Goal: Book appointment/travel/reservation: Book appointment/travel/reservation

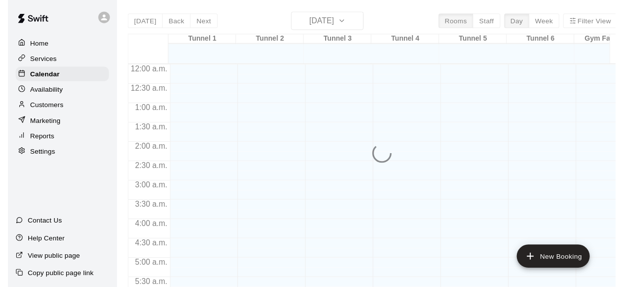
scroll to position [426, 0]
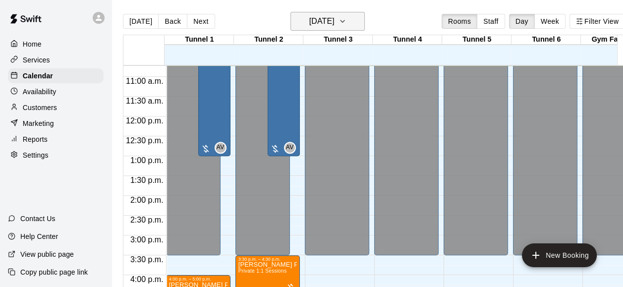
click at [345, 21] on icon "button" at bounding box center [343, 21] width 4 height 2
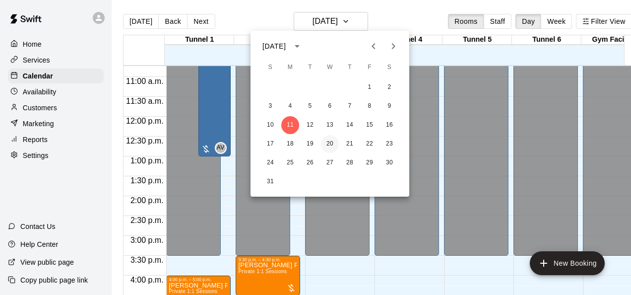
click at [325, 142] on button "20" at bounding box center [330, 144] width 18 height 18
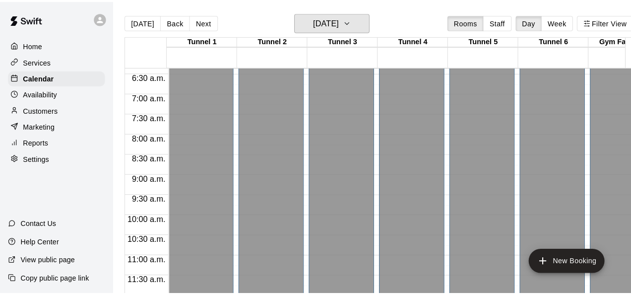
scroll to position [277, 0]
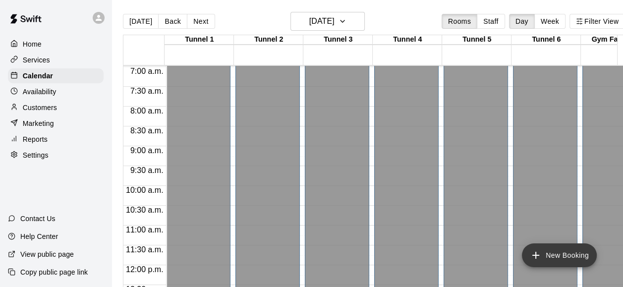
click at [560, 245] on button "New Booking" at bounding box center [559, 256] width 75 height 24
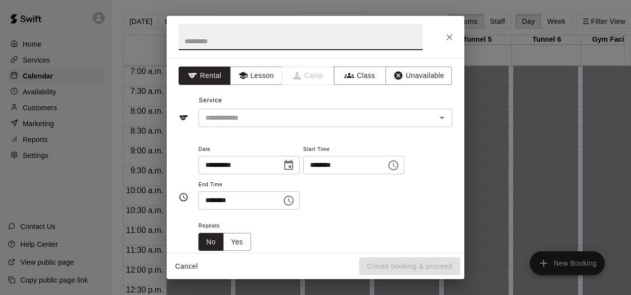
type input "*"
type input "**********"
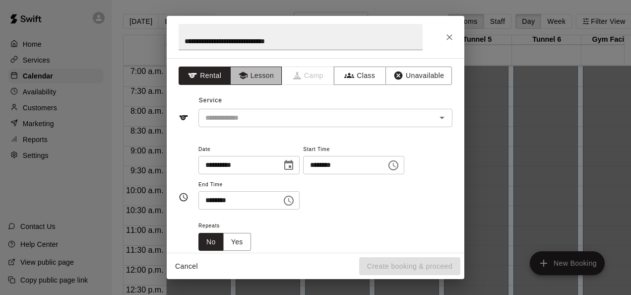
click at [253, 70] on button "Lesson" at bounding box center [256, 75] width 52 height 18
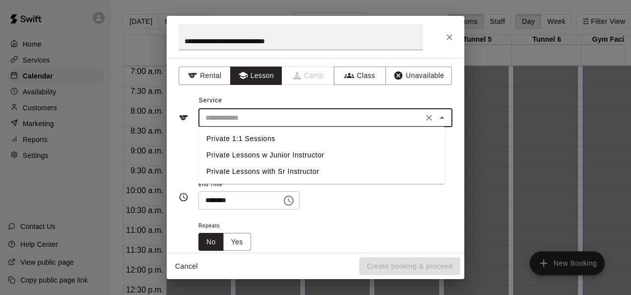
click at [260, 120] on input "text" at bounding box center [310, 118] width 219 height 12
click at [262, 137] on li "Private 1:1 Sessions" at bounding box center [321, 138] width 246 height 16
type input "**********"
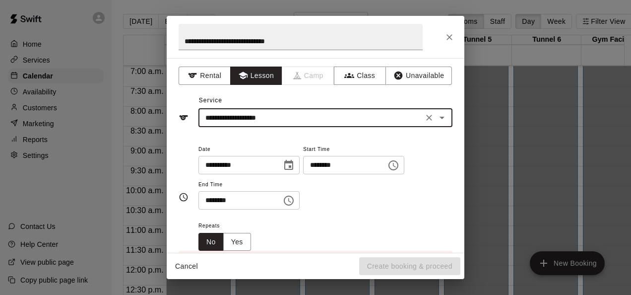
click at [211, 199] on input "********" at bounding box center [236, 200] width 76 height 18
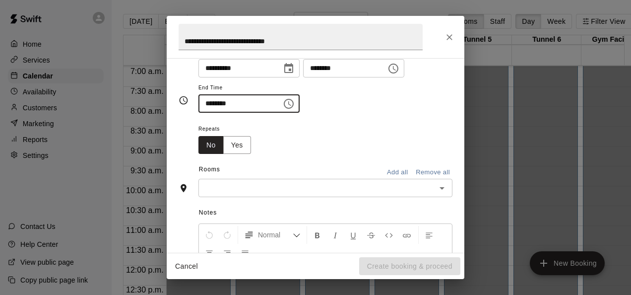
scroll to position [99, 0]
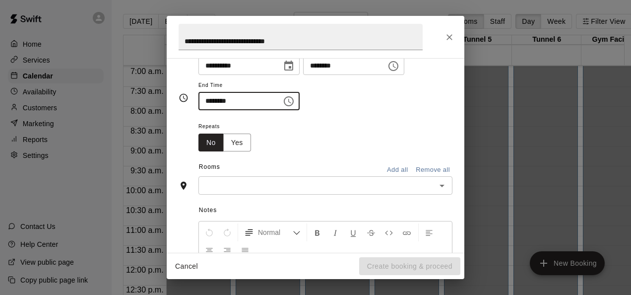
type input "********"
click at [255, 183] on input "text" at bounding box center [317, 185] width 232 height 12
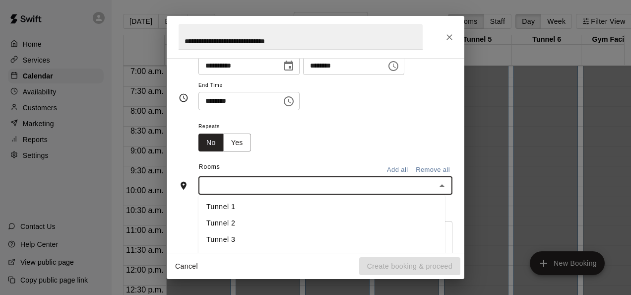
click at [246, 205] on li "Tunnel 1" at bounding box center [321, 207] width 246 height 16
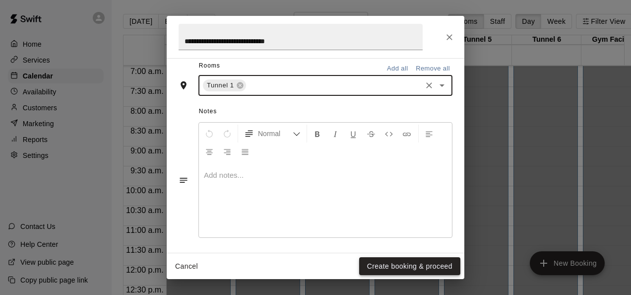
scroll to position [241, 0]
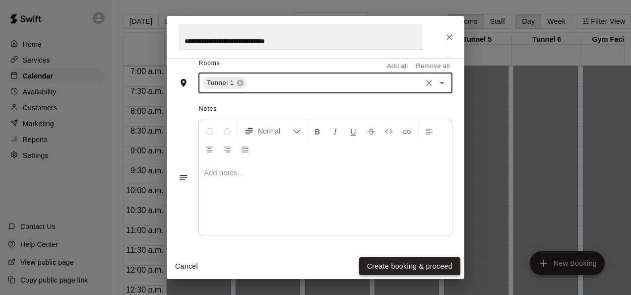
click at [394, 266] on button "Create booking & proceed" at bounding box center [409, 266] width 101 height 18
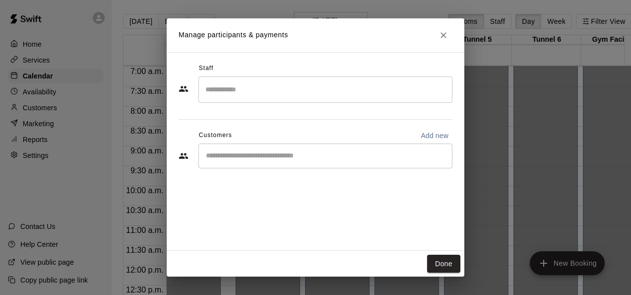
click at [282, 87] on input "Search staff" at bounding box center [325, 89] width 245 height 17
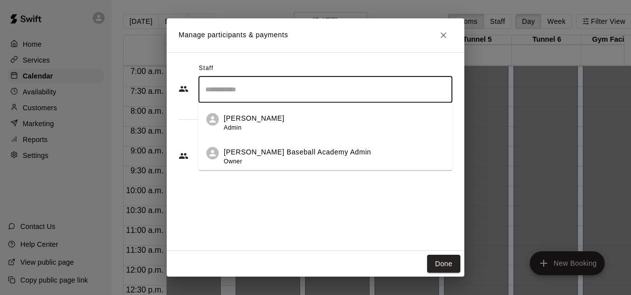
click at [266, 127] on div "[PERSON_NAME] Admin" at bounding box center [334, 122] width 221 height 19
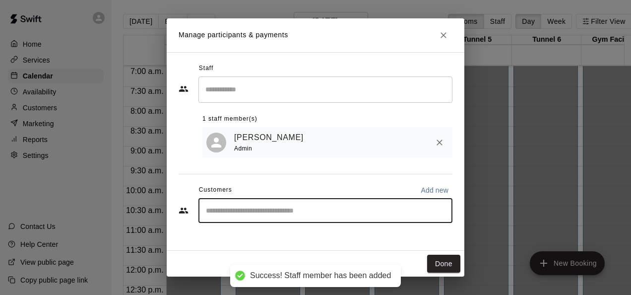
click at [284, 212] on input "Start typing to search customers..." at bounding box center [325, 210] width 245 height 10
type input "***"
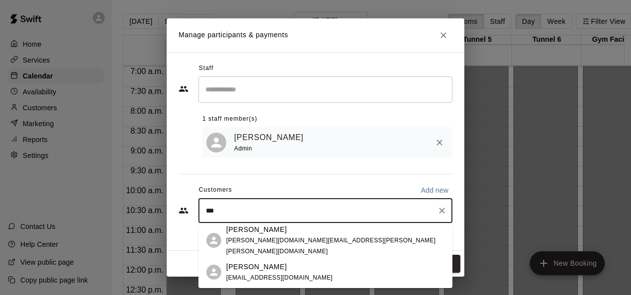
click at [263, 235] on p "[PERSON_NAME]" at bounding box center [256, 229] width 61 height 10
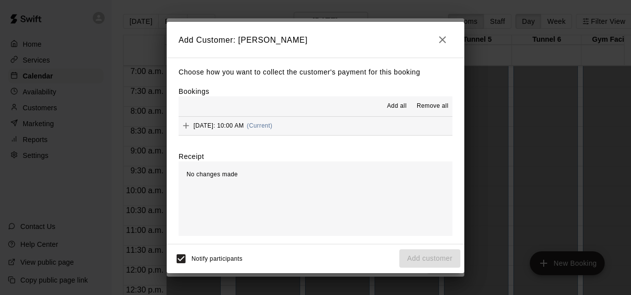
click at [394, 109] on span "Add all" at bounding box center [397, 106] width 20 height 10
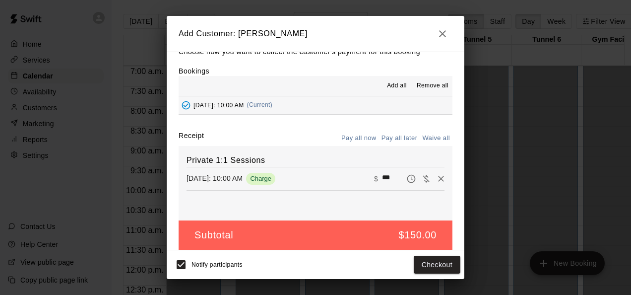
scroll to position [22, 0]
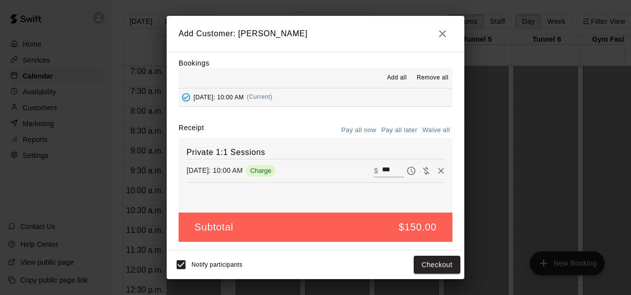
drag, startPoint x: 432, startPoint y: 133, endPoint x: 412, endPoint y: 132, distance: 20.9
click at [432, 133] on button "Waive all" at bounding box center [436, 129] width 33 height 15
type input "*"
click at [389, 130] on button "Pay all later" at bounding box center [399, 129] width 41 height 15
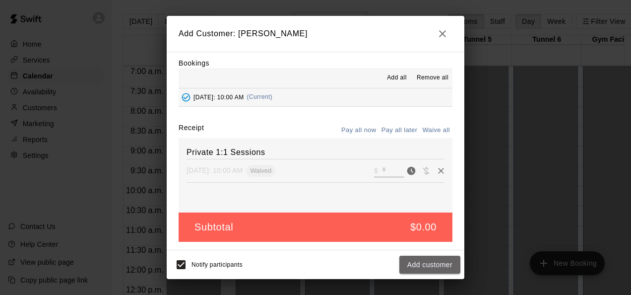
click at [423, 267] on button "Add customer" at bounding box center [429, 264] width 61 height 18
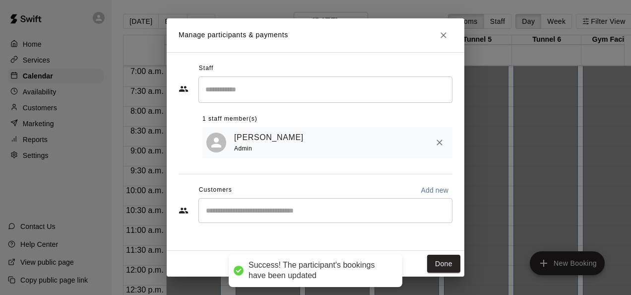
scroll to position [0, 0]
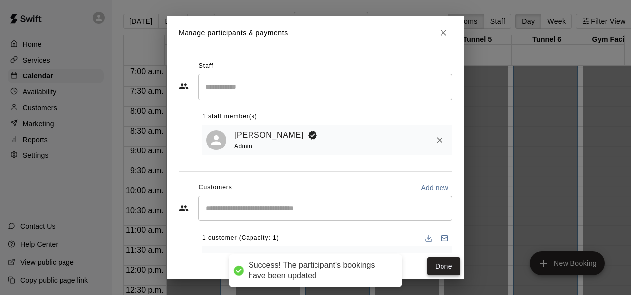
click at [444, 271] on button "Done" at bounding box center [443, 266] width 33 height 18
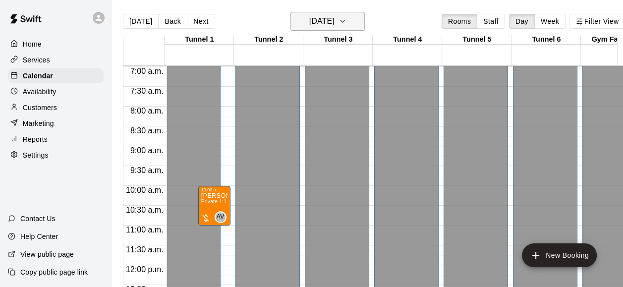
click at [335, 19] on h6 "[DATE]" at bounding box center [321, 21] width 25 height 14
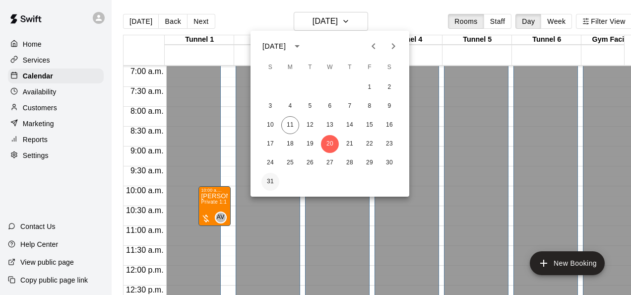
click at [270, 182] on button "31" at bounding box center [270, 182] width 18 height 18
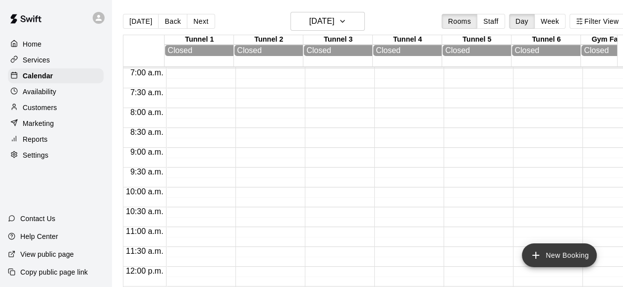
click at [563, 253] on button "New Booking" at bounding box center [559, 256] width 75 height 24
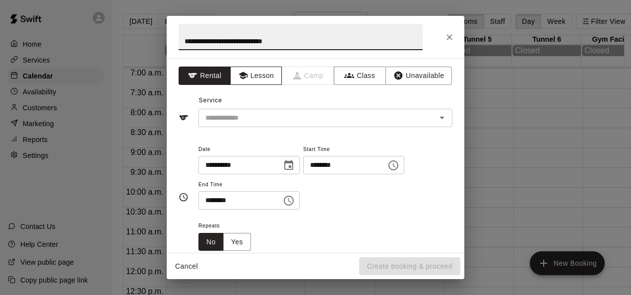
type input "**********"
click at [251, 80] on button "Lesson" at bounding box center [256, 75] width 52 height 18
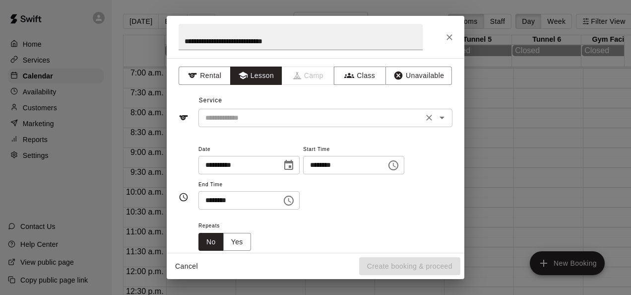
click at [253, 118] on input "text" at bounding box center [310, 118] width 219 height 12
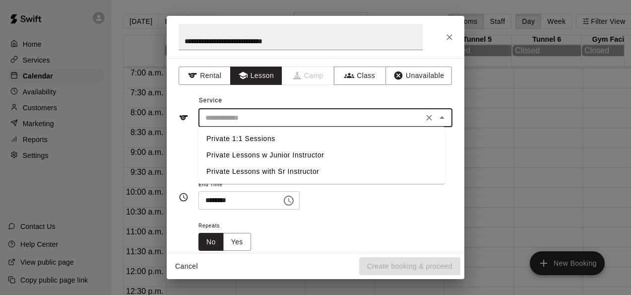
click at [253, 138] on li "Private 1:1 Sessions" at bounding box center [321, 138] width 246 height 16
type input "**********"
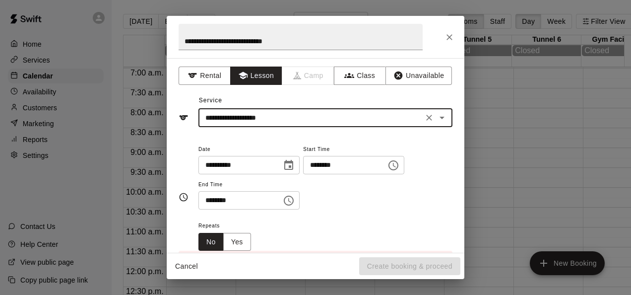
click at [320, 171] on input "********" at bounding box center [341, 165] width 76 height 18
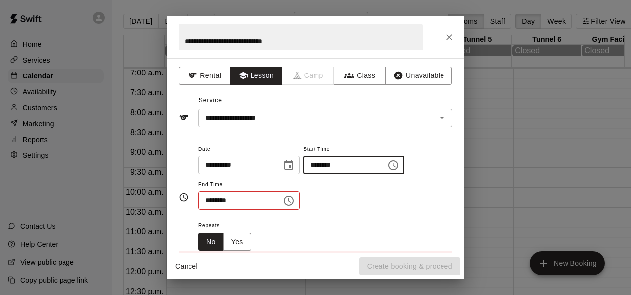
type input "********"
click at [205, 204] on input "********" at bounding box center [236, 200] width 76 height 18
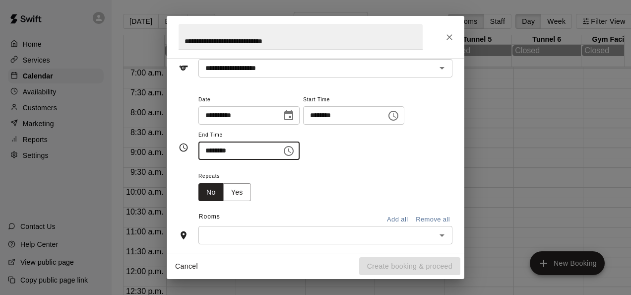
scroll to position [198, 0]
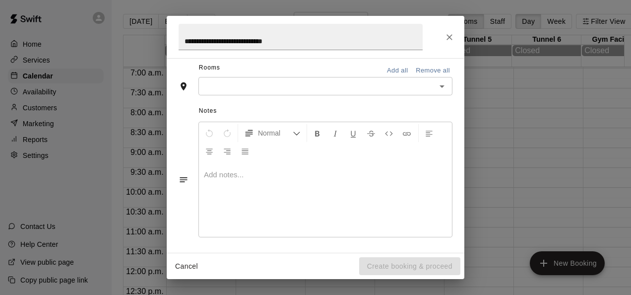
type input "********"
click at [264, 75] on div "Rooms Add all Remove all" at bounding box center [316, 68] width 274 height 17
click at [269, 89] on input "text" at bounding box center [317, 86] width 232 height 12
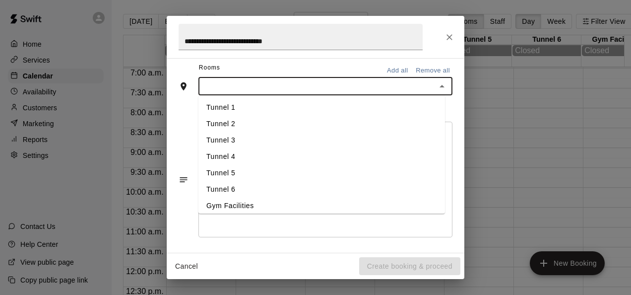
click at [251, 110] on li "Tunnel 1" at bounding box center [321, 108] width 246 height 16
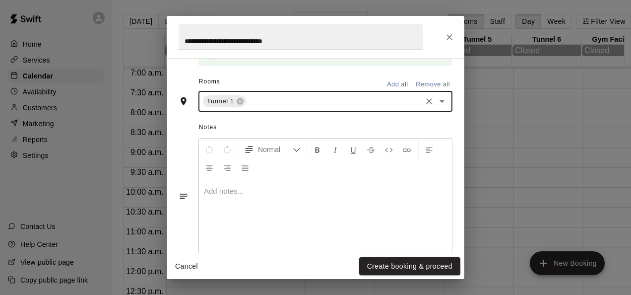
scroll to position [241, 0]
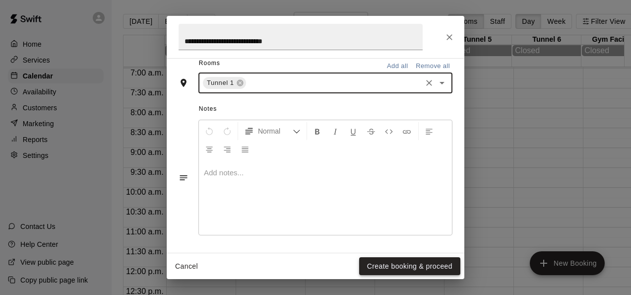
click at [413, 261] on button "Create booking & proceed" at bounding box center [409, 266] width 101 height 18
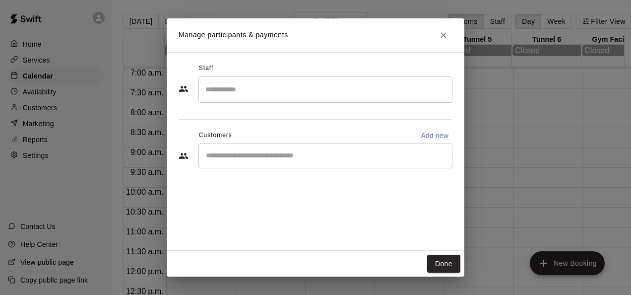
drag, startPoint x: 284, startPoint y: 75, endPoint x: 275, endPoint y: 97, distance: 23.3
click at [277, 97] on input "Search staff" at bounding box center [325, 89] width 245 height 17
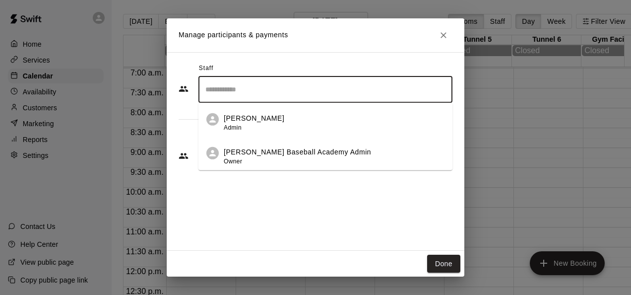
click at [248, 132] on div "[PERSON_NAME] Admin" at bounding box center [254, 122] width 61 height 19
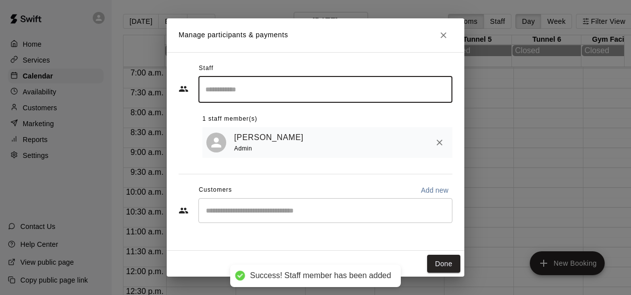
click at [276, 221] on div "​" at bounding box center [325, 210] width 254 height 25
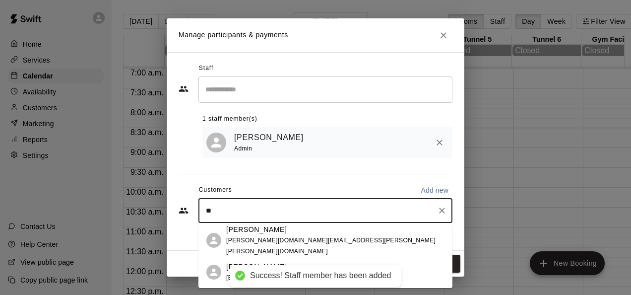
type input "***"
drag, startPoint x: 276, startPoint y: 227, endPoint x: 275, endPoint y: 249, distance: 22.3
click at [275, 248] on span "[PERSON_NAME][DOMAIN_NAME][EMAIL_ADDRESS][PERSON_NAME][PERSON_NAME][DOMAIN_NAME]" at bounding box center [330, 246] width 209 height 18
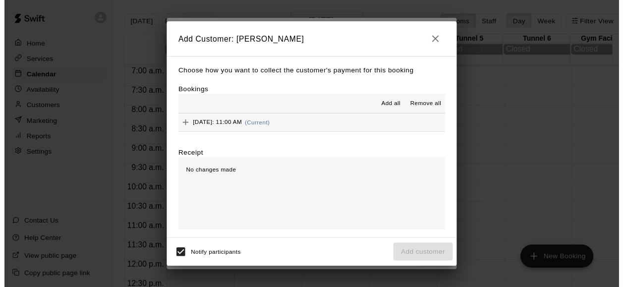
scroll to position [0, 0]
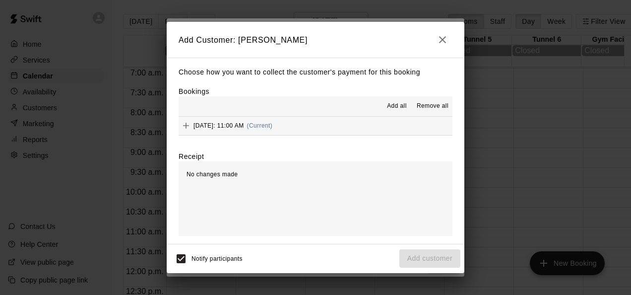
click at [402, 107] on span "Add all" at bounding box center [397, 106] width 20 height 10
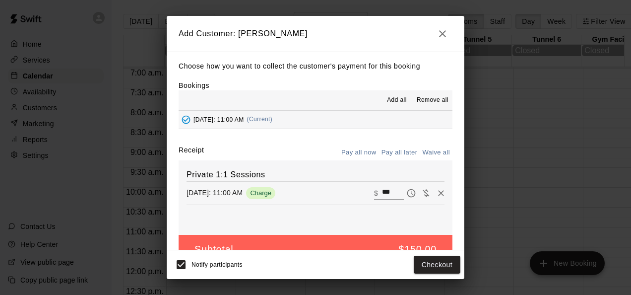
click at [427, 151] on button "Waive all" at bounding box center [436, 152] width 33 height 15
type input "*"
click at [401, 149] on button "Pay all later" at bounding box center [399, 152] width 41 height 15
click at [427, 267] on button "Add customer" at bounding box center [429, 264] width 61 height 18
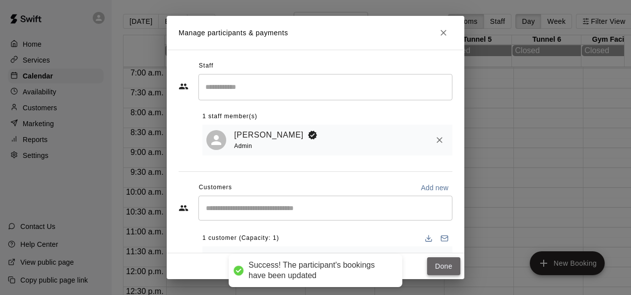
click at [435, 264] on button "Done" at bounding box center [443, 266] width 33 height 18
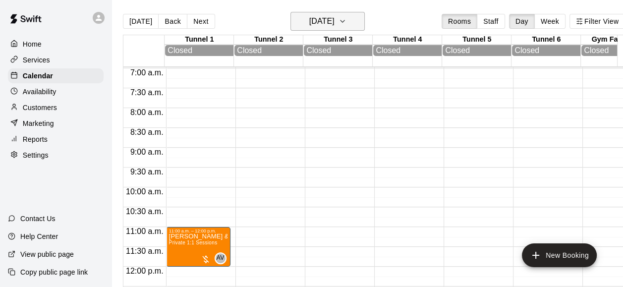
click at [327, 14] on h6 "[DATE]" at bounding box center [321, 21] width 25 height 14
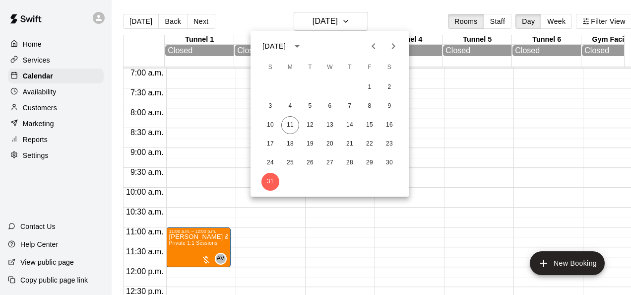
click at [397, 48] on icon "Next month" at bounding box center [393, 46] width 12 height 12
click at [308, 88] on button "2" at bounding box center [310, 87] width 18 height 18
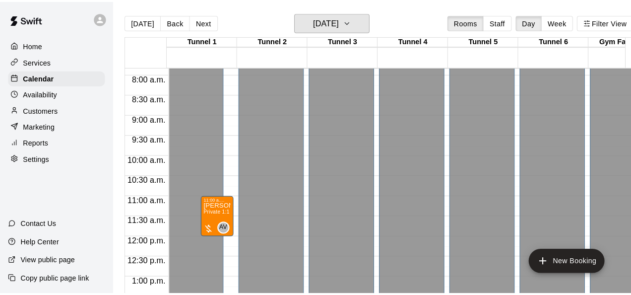
scroll to position [326, 0]
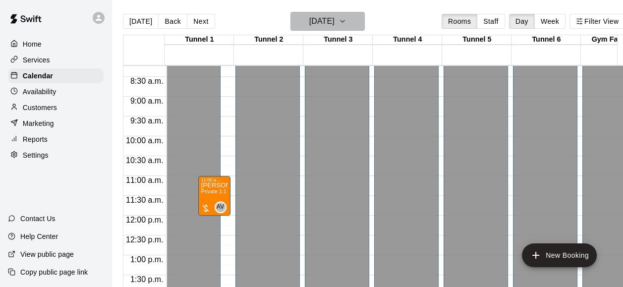
click at [354, 18] on button "[DATE]" at bounding box center [328, 21] width 74 height 19
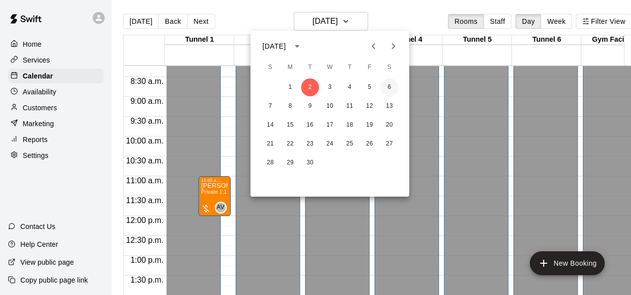
click at [386, 89] on button "6" at bounding box center [389, 87] width 18 height 18
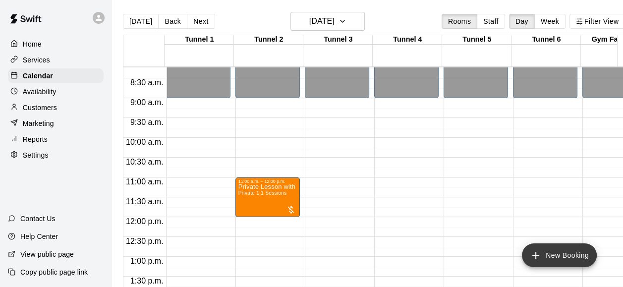
click at [545, 258] on button "New Booking" at bounding box center [559, 256] width 75 height 24
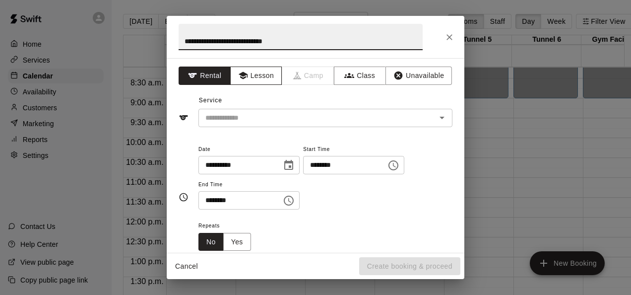
type input "**********"
click at [254, 76] on button "Lesson" at bounding box center [256, 75] width 52 height 18
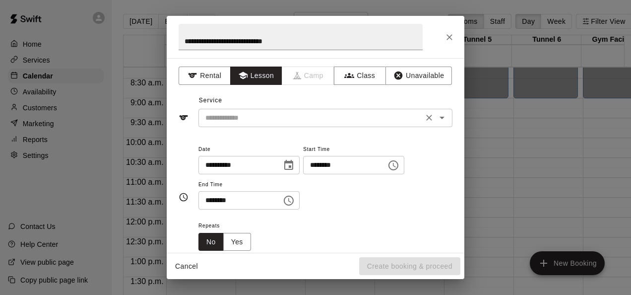
click at [276, 122] on input "text" at bounding box center [310, 118] width 219 height 12
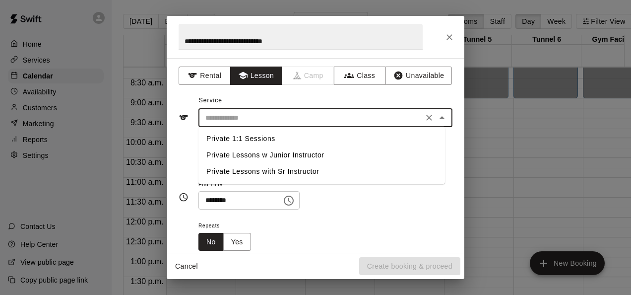
click at [264, 140] on li "Private 1:1 Sessions" at bounding box center [321, 138] width 246 height 16
type input "**********"
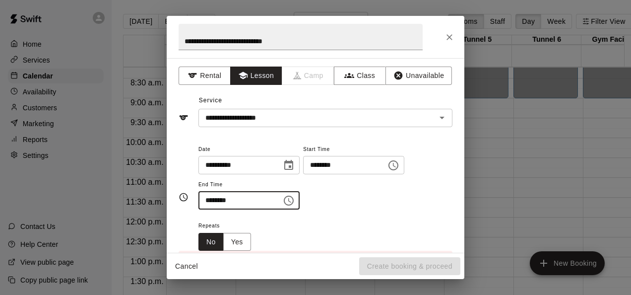
click at [210, 200] on input "********" at bounding box center [236, 200] width 76 height 18
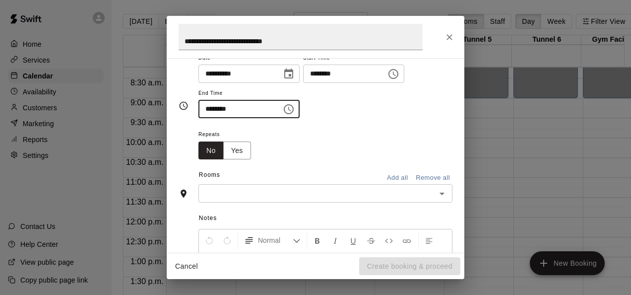
scroll to position [99, 0]
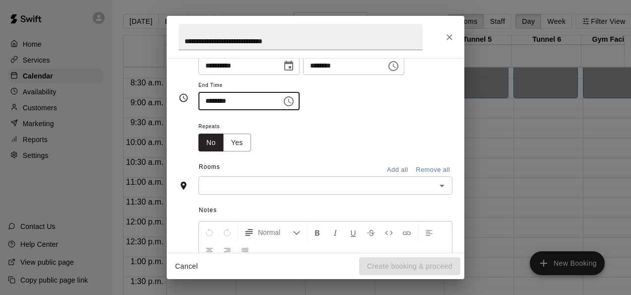
type input "********"
click at [252, 187] on input "text" at bounding box center [317, 185] width 232 height 12
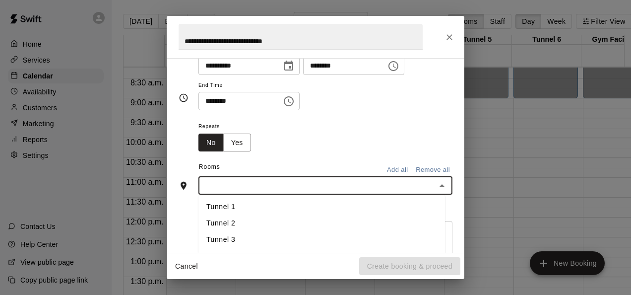
click at [242, 207] on li "Tunnel 1" at bounding box center [321, 207] width 246 height 16
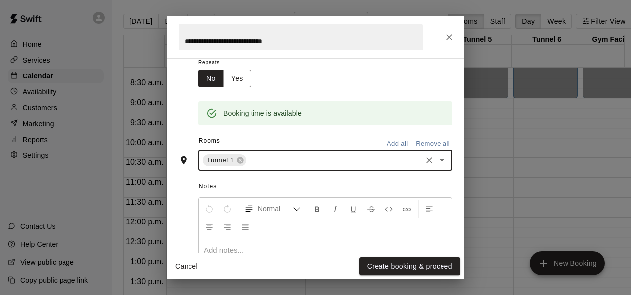
scroll to position [241, 0]
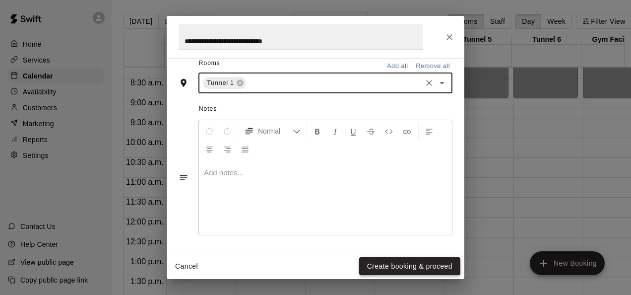
click at [412, 273] on button "Create booking & proceed" at bounding box center [409, 266] width 101 height 18
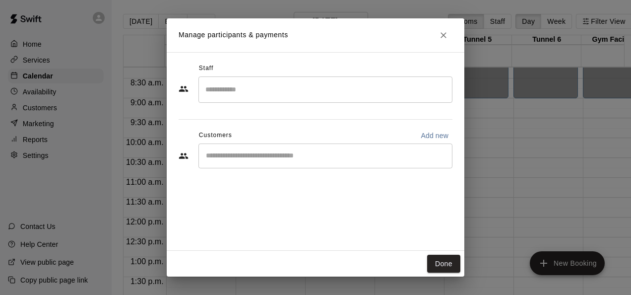
click at [290, 85] on input "Search staff" at bounding box center [325, 89] width 245 height 17
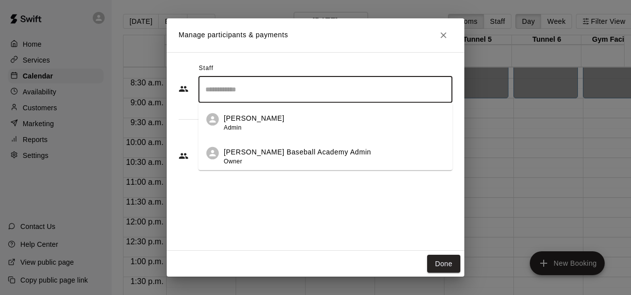
click at [247, 127] on div "[PERSON_NAME] Admin" at bounding box center [254, 122] width 61 height 19
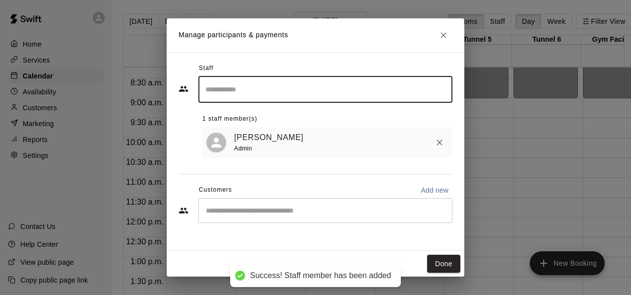
click at [310, 211] on input "Start typing to search customers..." at bounding box center [325, 210] width 245 height 10
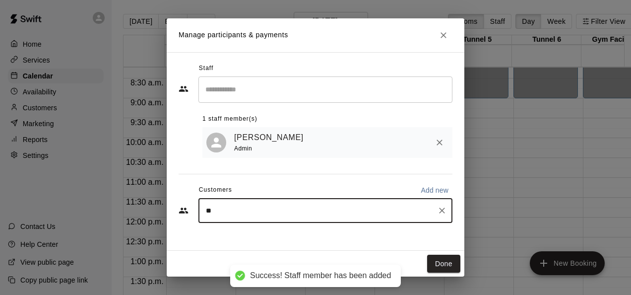
type input "***"
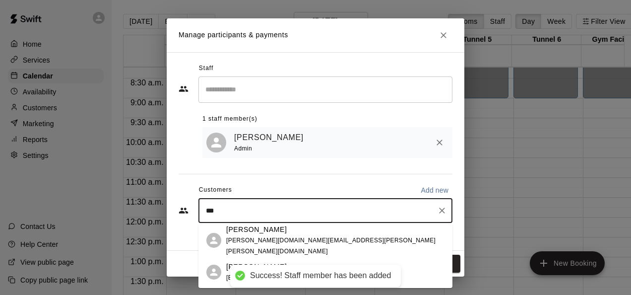
click at [280, 235] on div "[PERSON_NAME]" at bounding box center [335, 229] width 218 height 10
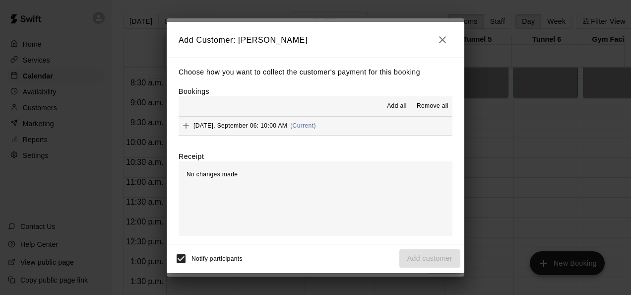
click at [407, 104] on span "Add all" at bounding box center [397, 106] width 20 height 10
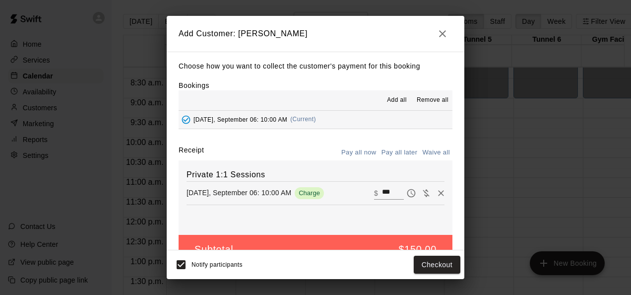
click at [432, 157] on button "Waive all" at bounding box center [436, 152] width 33 height 15
type input "*"
click at [395, 154] on button "Pay all later" at bounding box center [399, 152] width 41 height 15
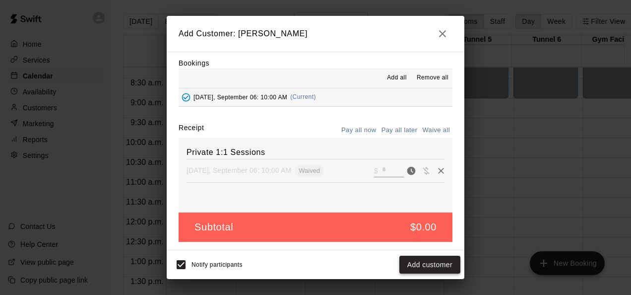
click at [432, 259] on button "Add customer" at bounding box center [429, 264] width 61 height 18
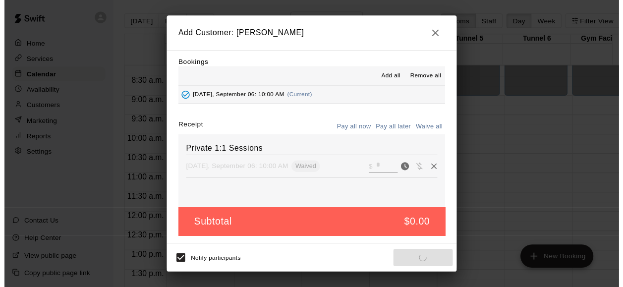
scroll to position [0, 0]
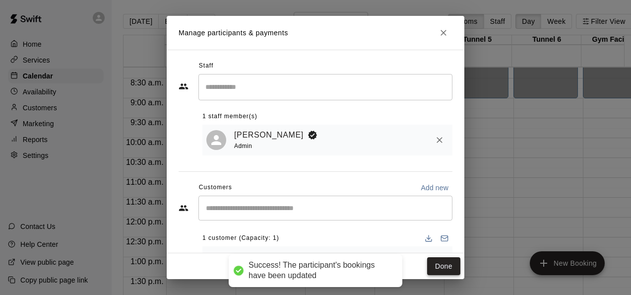
click at [439, 265] on button "Done" at bounding box center [443, 266] width 33 height 18
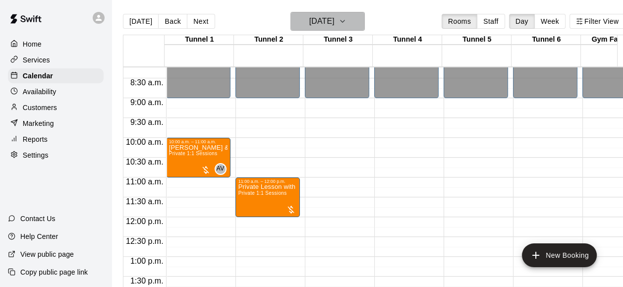
click at [353, 13] on button "[DATE]" at bounding box center [328, 21] width 74 height 19
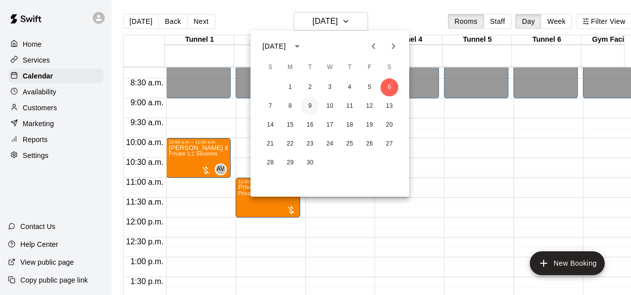
click at [306, 106] on button "9" at bounding box center [310, 106] width 18 height 18
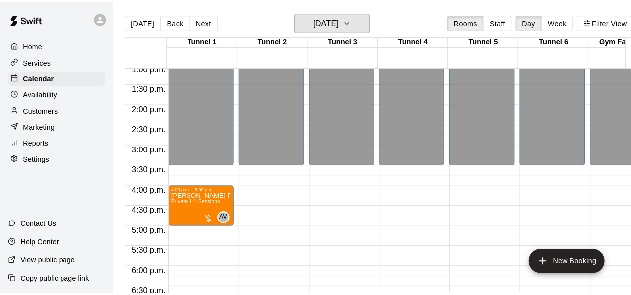
scroll to position [525, 0]
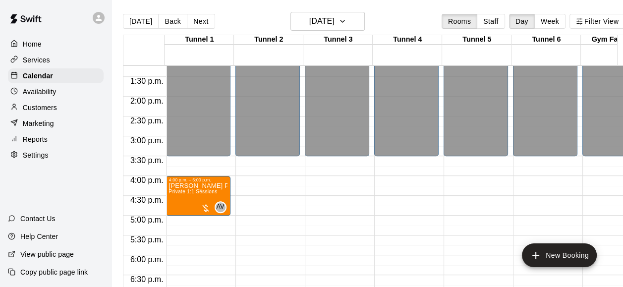
click at [230, 140] on div at bounding box center [201, 141] width 69 height 10
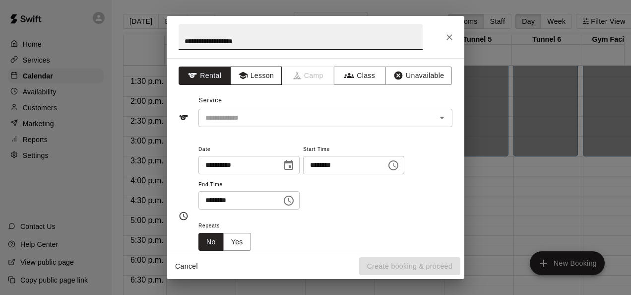
type input "**********"
click at [268, 79] on button "Lesson" at bounding box center [256, 75] width 52 height 18
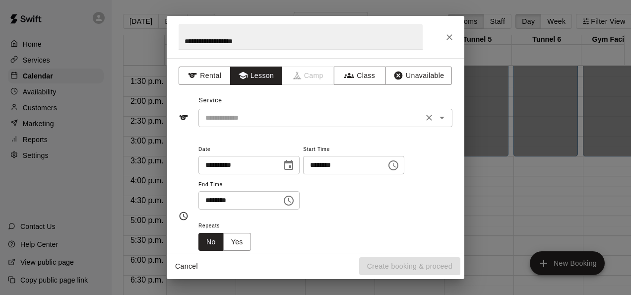
click at [270, 116] on input "text" at bounding box center [310, 118] width 219 height 12
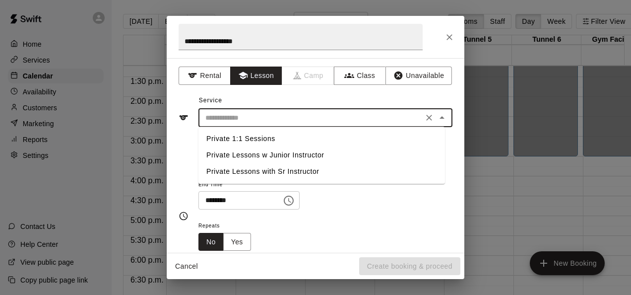
click at [260, 144] on li "Private 1:1 Sessions" at bounding box center [321, 138] width 246 height 16
type input "**********"
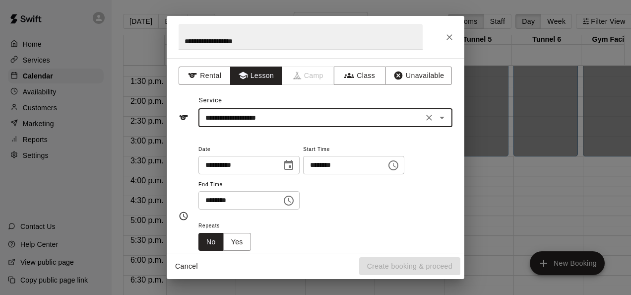
click at [211, 199] on input "********" at bounding box center [236, 200] width 76 height 18
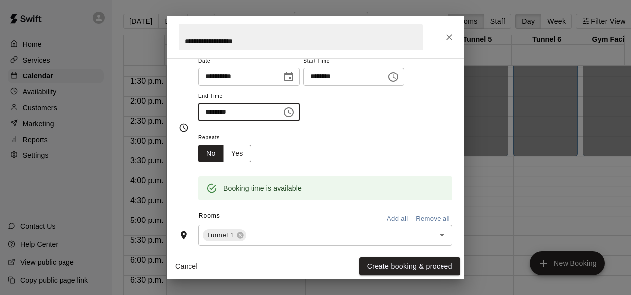
scroll to position [99, 0]
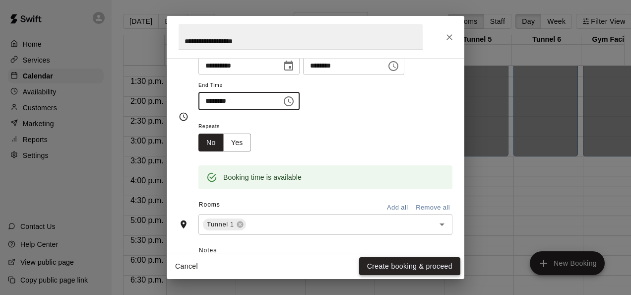
type input "********"
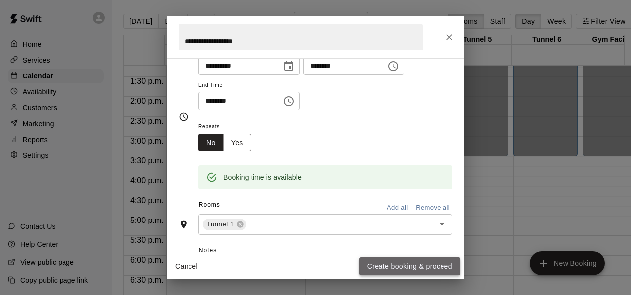
click at [400, 263] on button "Create booking & proceed" at bounding box center [409, 266] width 101 height 18
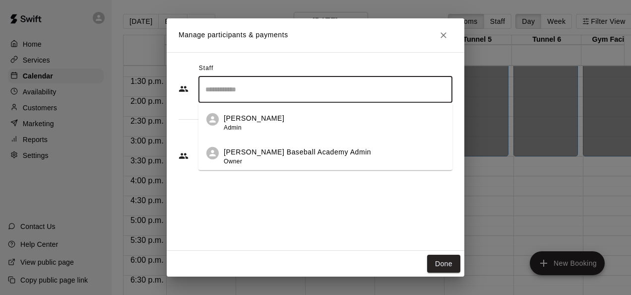
click at [247, 88] on input "Search staff" at bounding box center [325, 89] width 245 height 17
click at [254, 115] on p "[PERSON_NAME]" at bounding box center [254, 118] width 61 height 10
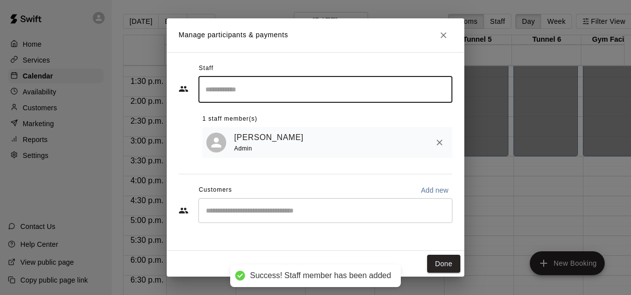
click at [311, 221] on div "​" at bounding box center [325, 210] width 254 height 25
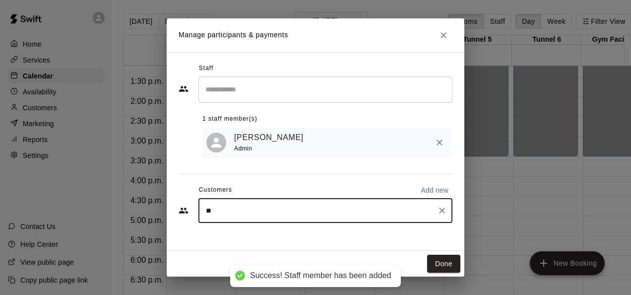
type input "***"
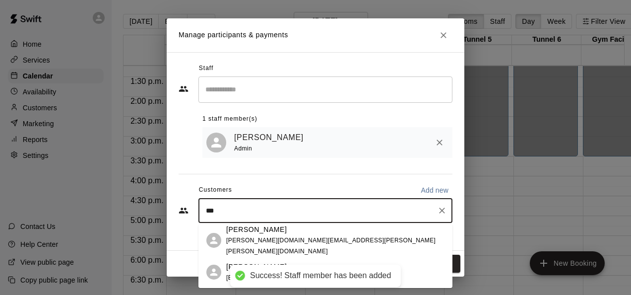
click at [280, 233] on div "[PERSON_NAME]" at bounding box center [335, 229] width 218 height 10
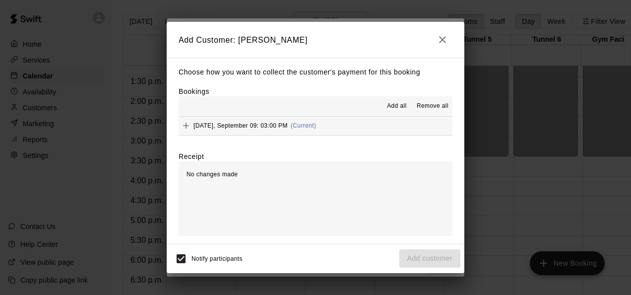
click at [402, 106] on span "Add all" at bounding box center [397, 106] width 20 height 10
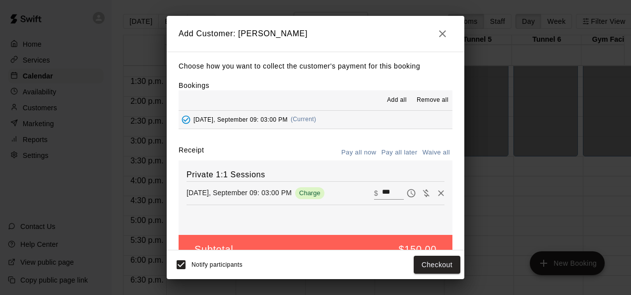
click at [438, 152] on button "Waive all" at bounding box center [436, 152] width 33 height 15
type input "*"
click at [403, 154] on button "Pay all later" at bounding box center [399, 152] width 41 height 15
click at [423, 264] on button "Add customer" at bounding box center [429, 264] width 61 height 18
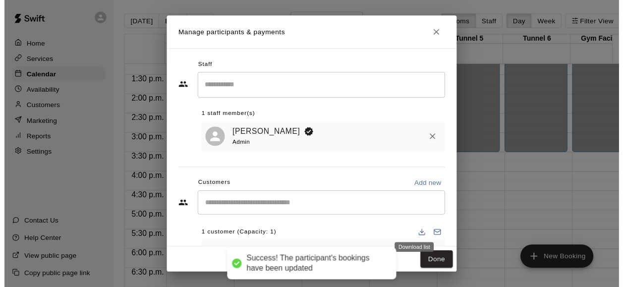
scroll to position [44, 0]
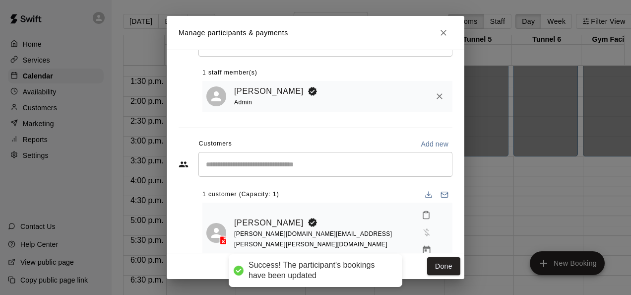
click at [452, 275] on div "Done" at bounding box center [316, 266] width 298 height 26
click at [446, 265] on button "Done" at bounding box center [443, 266] width 33 height 18
